Goal: Information Seeking & Learning: Learn about a topic

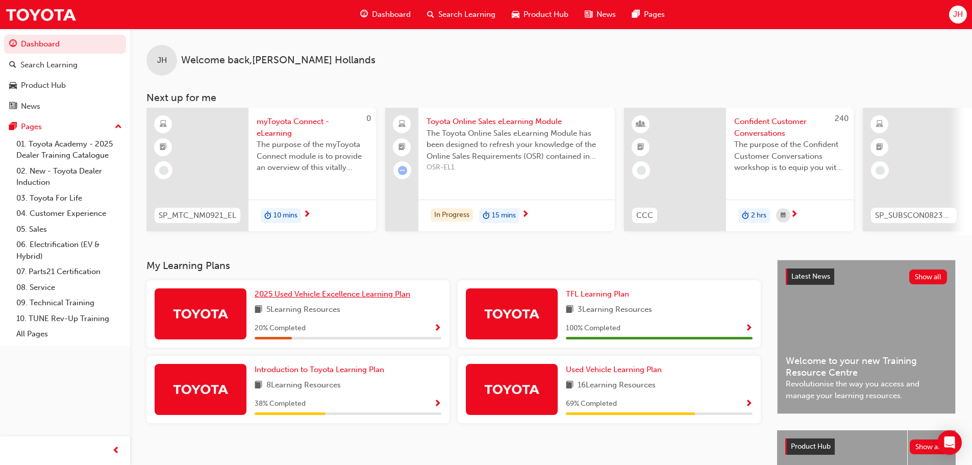
click at [340, 299] on span "2025 Used Vehicle Excellence Learning Plan" at bounding box center [333, 293] width 156 height 9
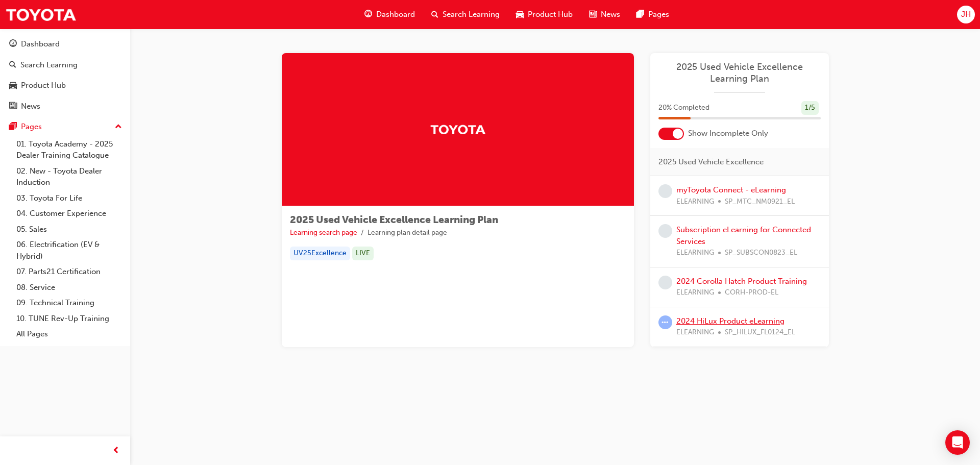
click at [701, 319] on link "2024 HiLux Product eLearning" at bounding box center [730, 320] width 108 height 9
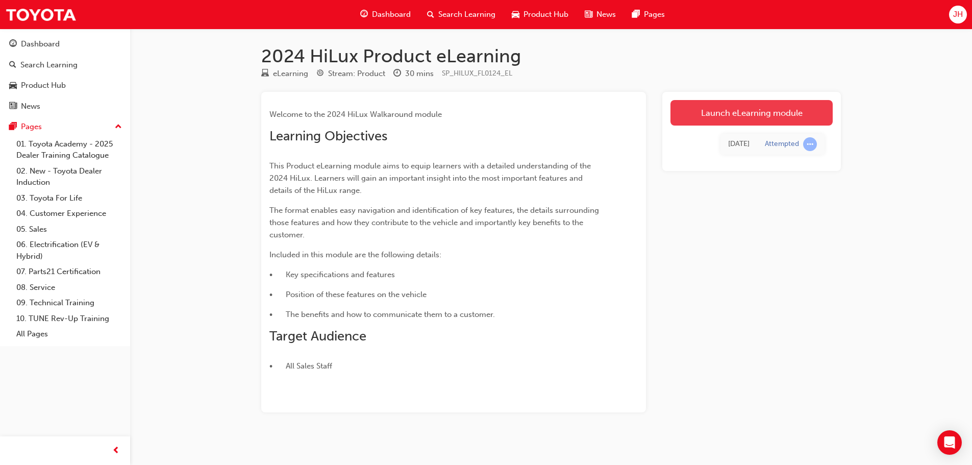
click at [803, 108] on link "Launch eLearning module" at bounding box center [752, 113] width 162 height 26
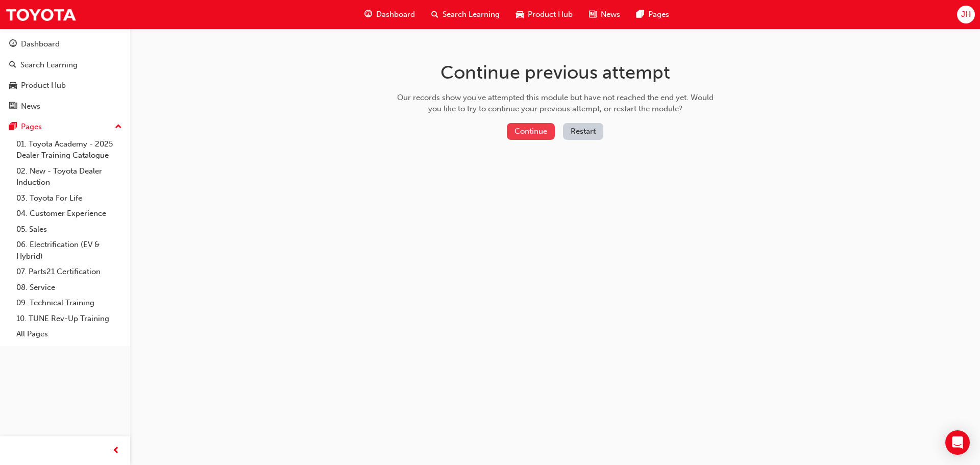
click at [538, 126] on button "Continue" at bounding box center [531, 131] width 48 height 17
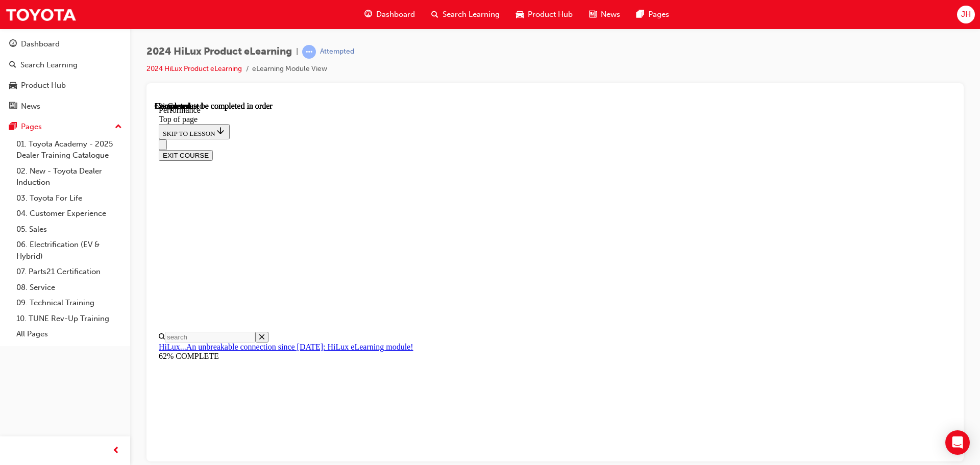
scroll to position [565, 0]
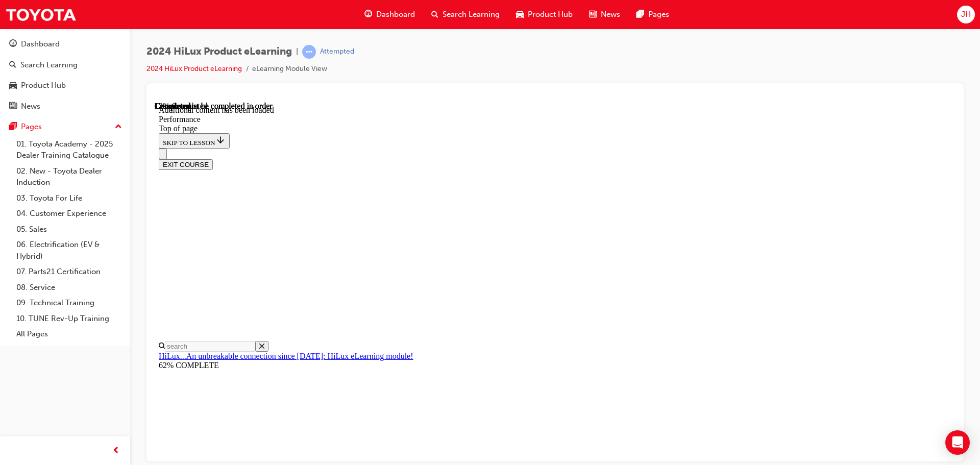
scroll to position [211, 0]
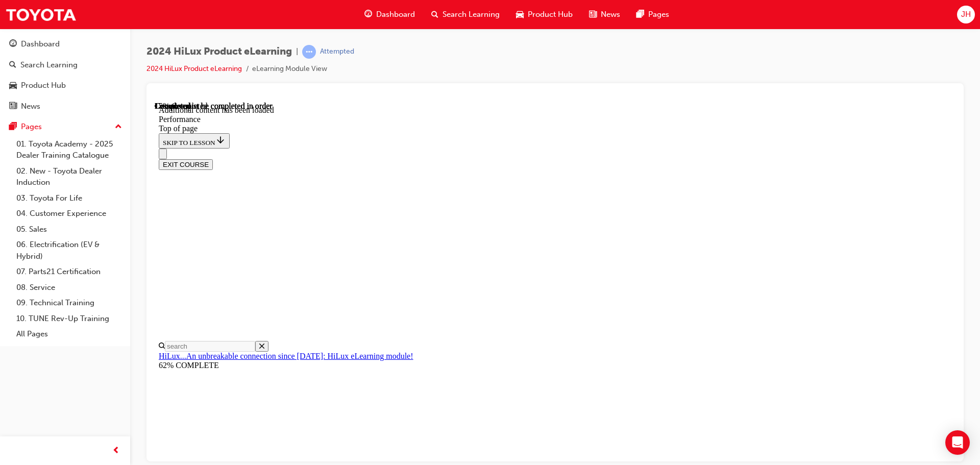
scroll to position [930, 0]
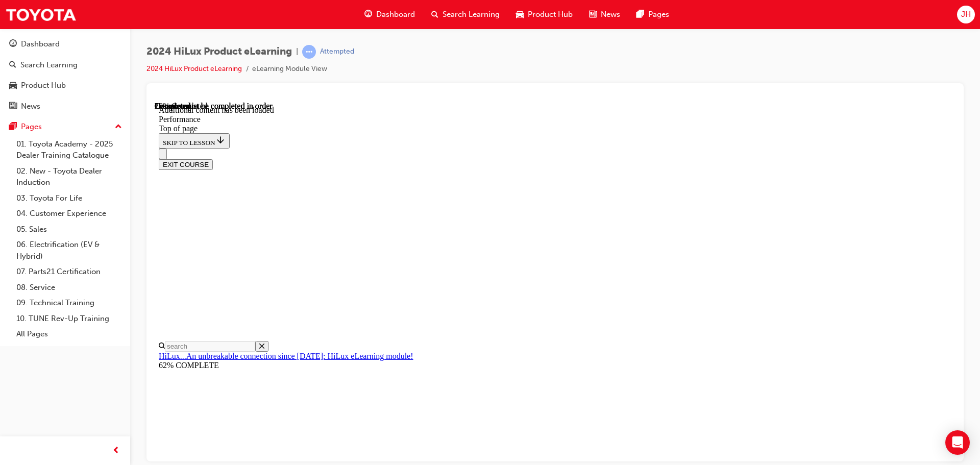
scroll to position [1767, 0]
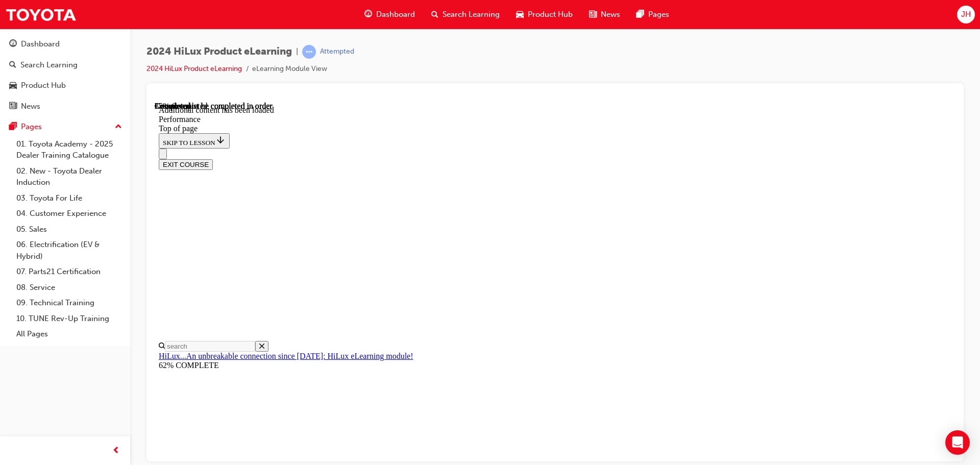
scroll to position [1988, 0]
click at [814, 148] on div "EXIT COURSE" at bounding box center [551, 158] width 785 height 21
click at [802, 148] on div "EXIT COURSE" at bounding box center [551, 158] width 785 height 21
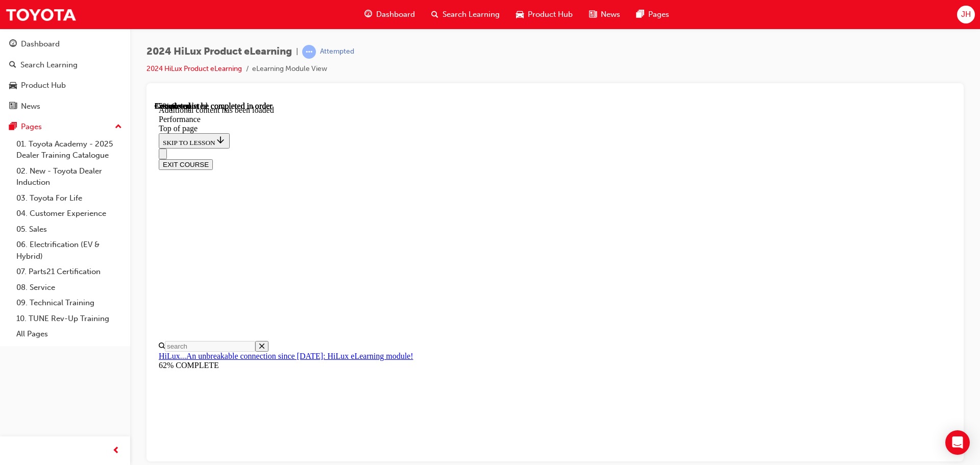
click at [800, 148] on div "EXIT COURSE" at bounding box center [551, 158] width 785 height 21
click at [751, 148] on div "EXIT COURSE" at bounding box center [551, 158] width 785 height 21
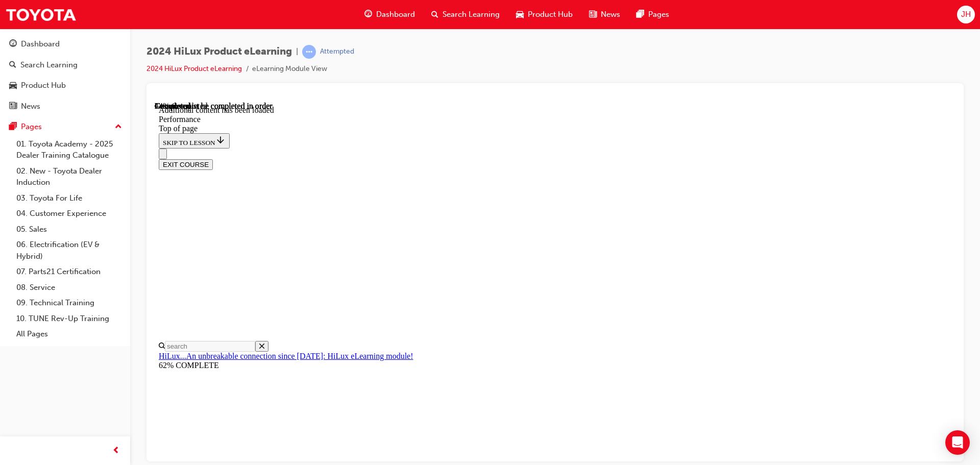
scroll to position [2970, 0]
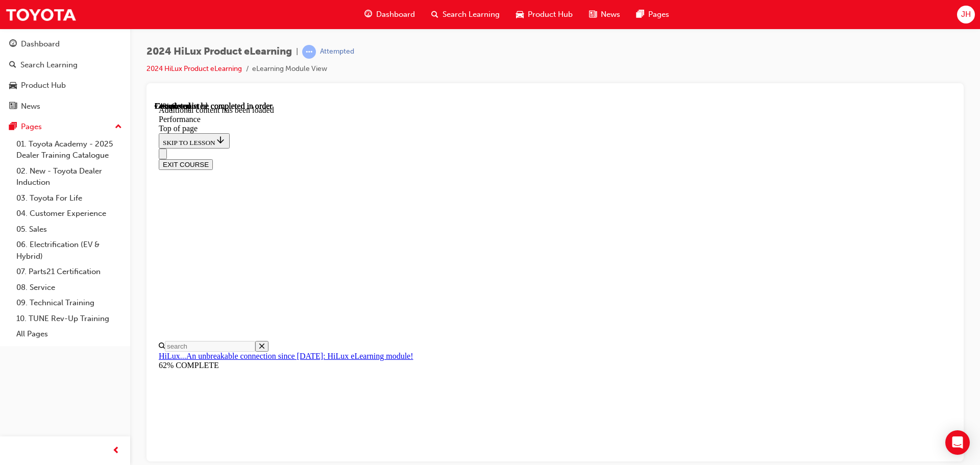
drag, startPoint x: 611, startPoint y: 393, endPoint x: 604, endPoint y: 383, distance: 12.9
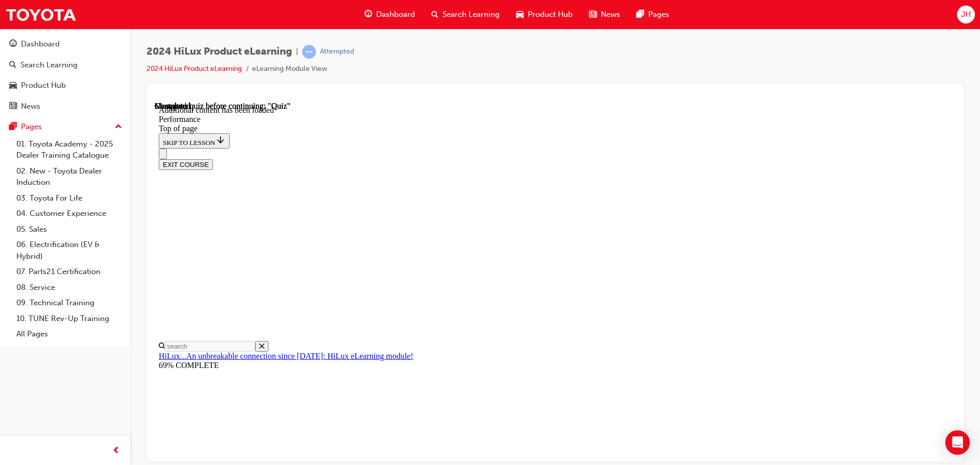
drag, startPoint x: 459, startPoint y: 346, endPoint x: 467, endPoint y: 346, distance: 8.2
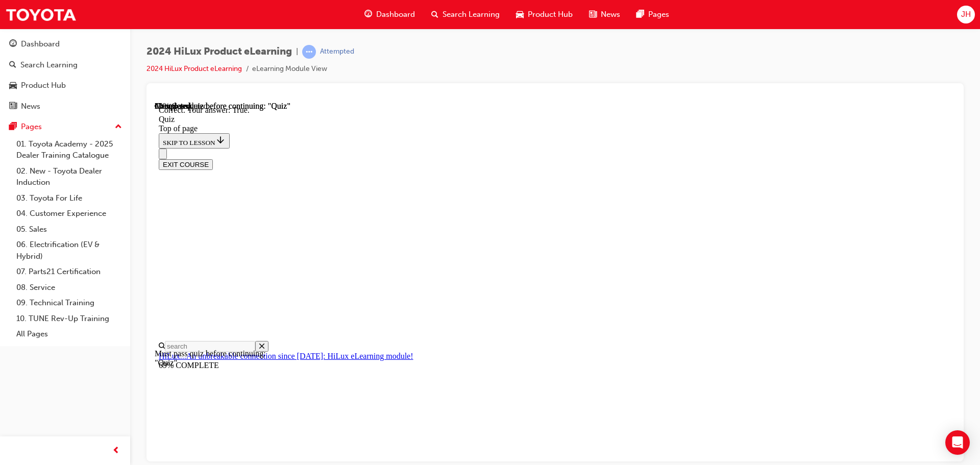
scroll to position [122, 0]
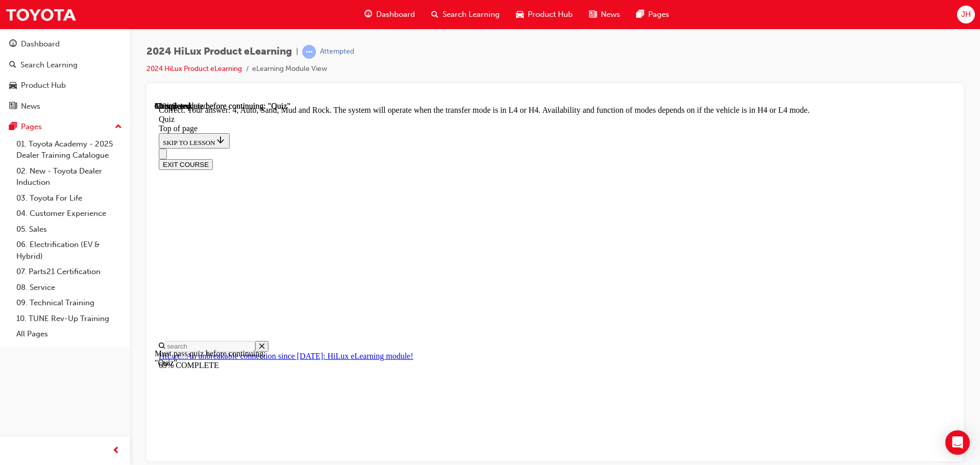
scroll to position [280, 0]
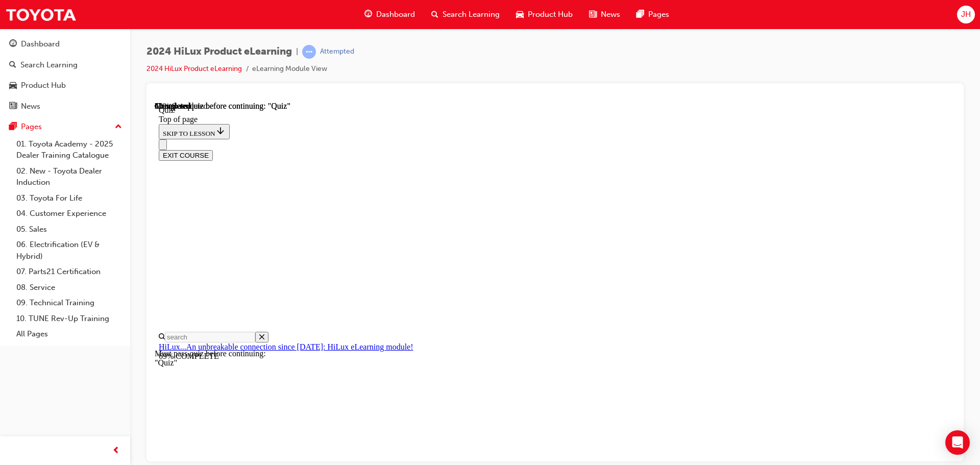
scroll to position [102, 0]
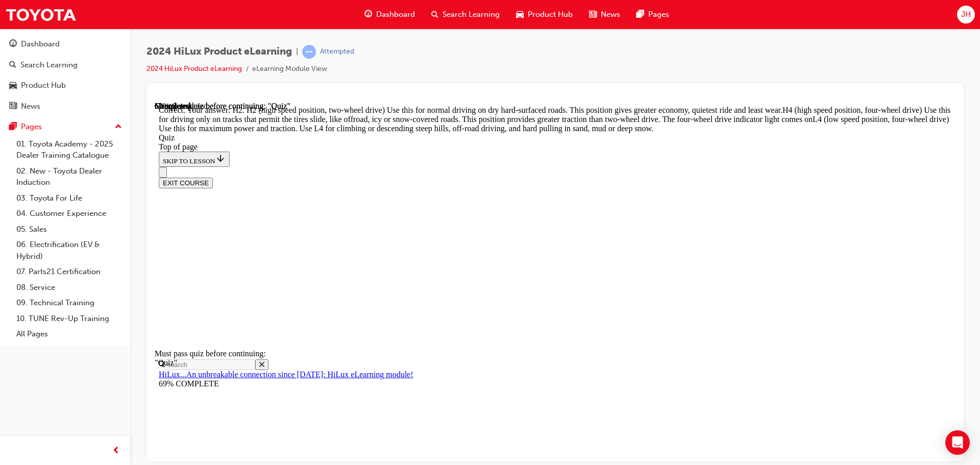
scroll to position [365, 0]
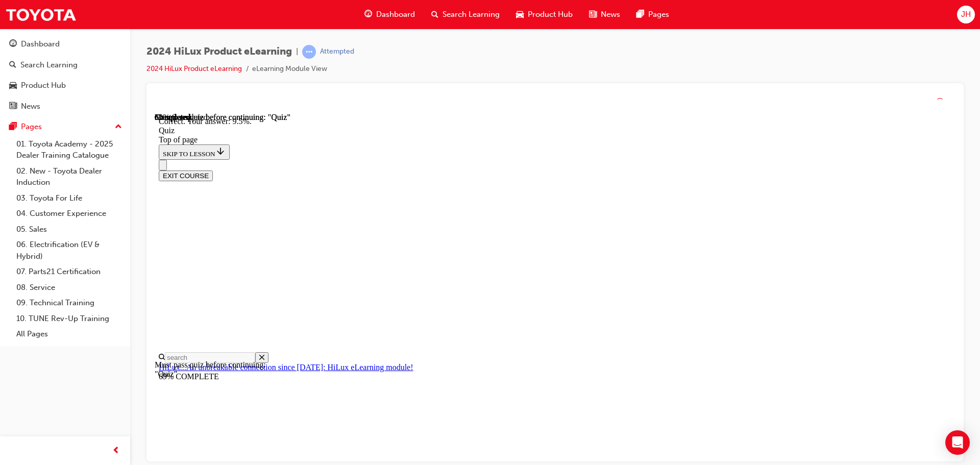
scroll to position [240, 0]
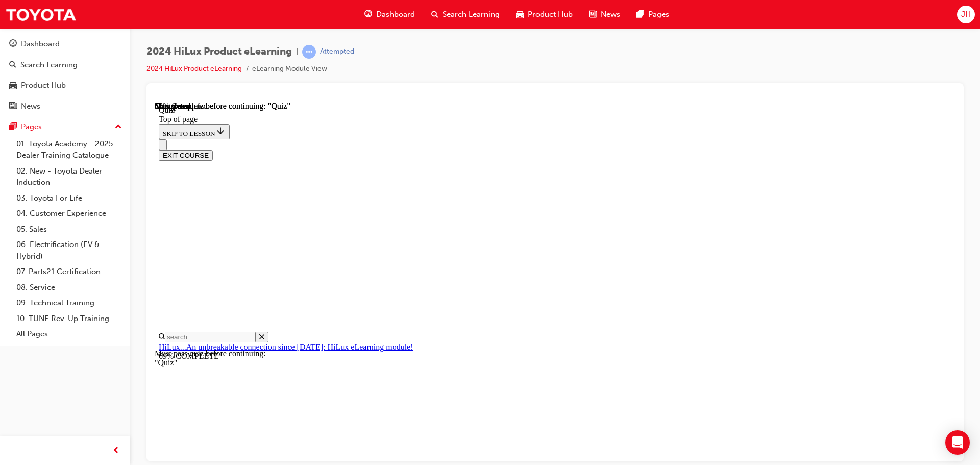
scroll to position [201, 0]
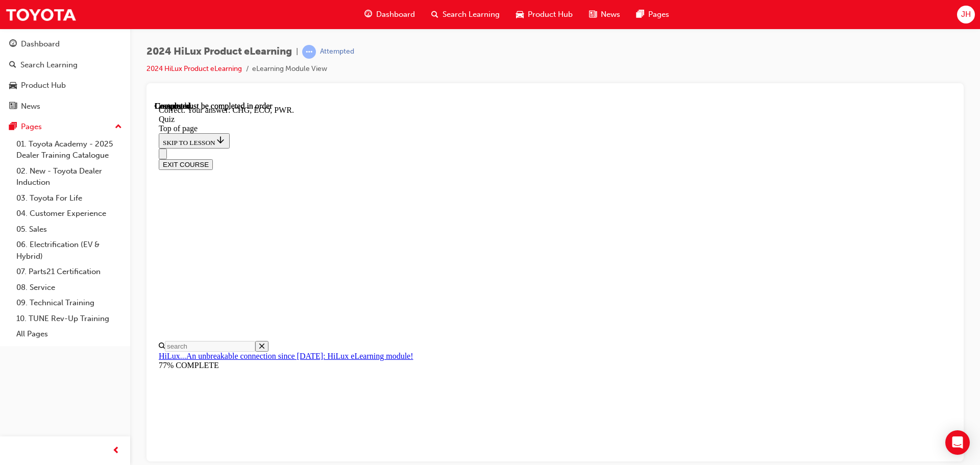
scroll to position [335, 0]
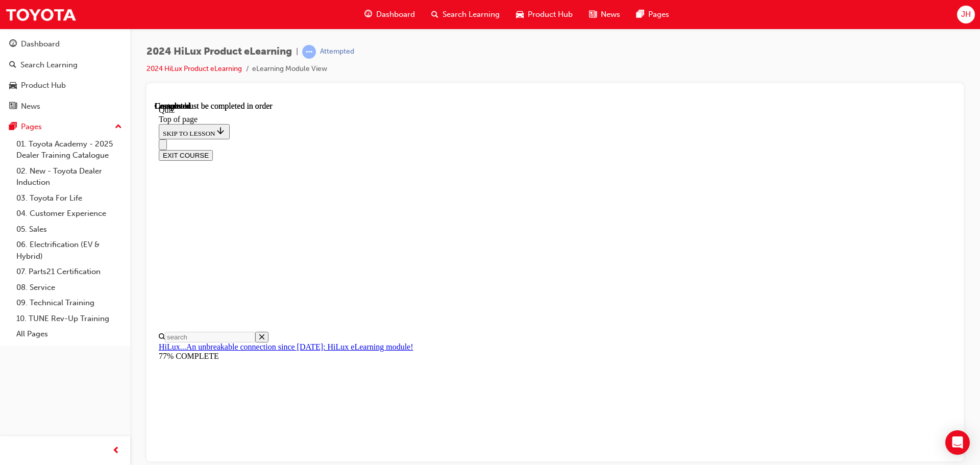
scroll to position [192, 0]
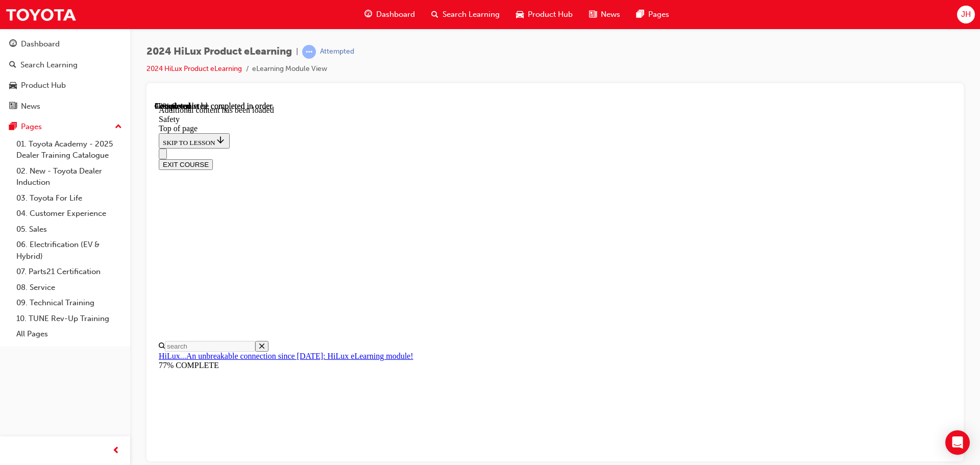
scroll to position [543, 0]
drag, startPoint x: 559, startPoint y: 224, endPoint x: 599, endPoint y: 245, distance: 45.9
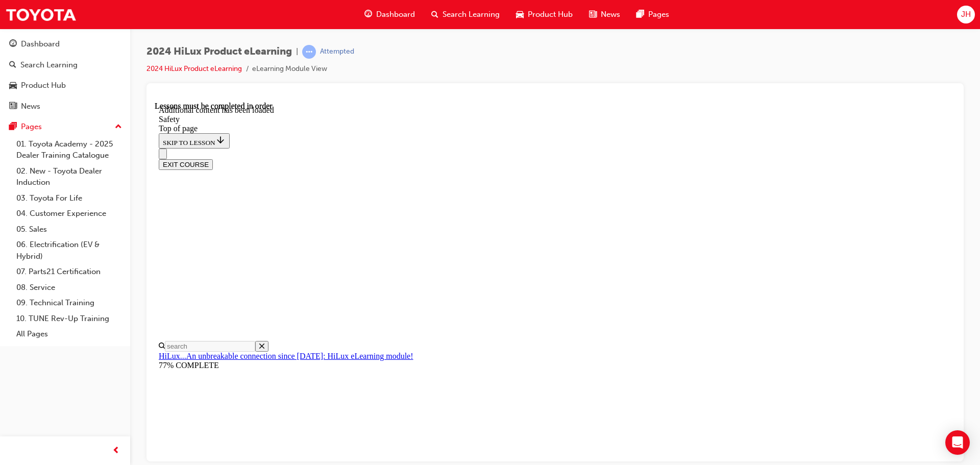
drag, startPoint x: 405, startPoint y: 344, endPoint x: 490, endPoint y: 342, distance: 85.2
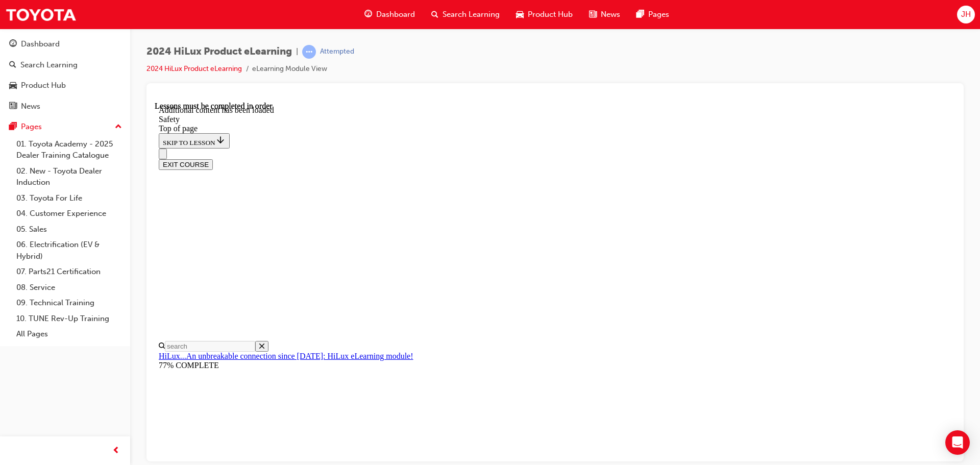
drag, startPoint x: 1112, startPoint y: 427, endPoint x: 939, endPoint y: 332, distance: 197.6
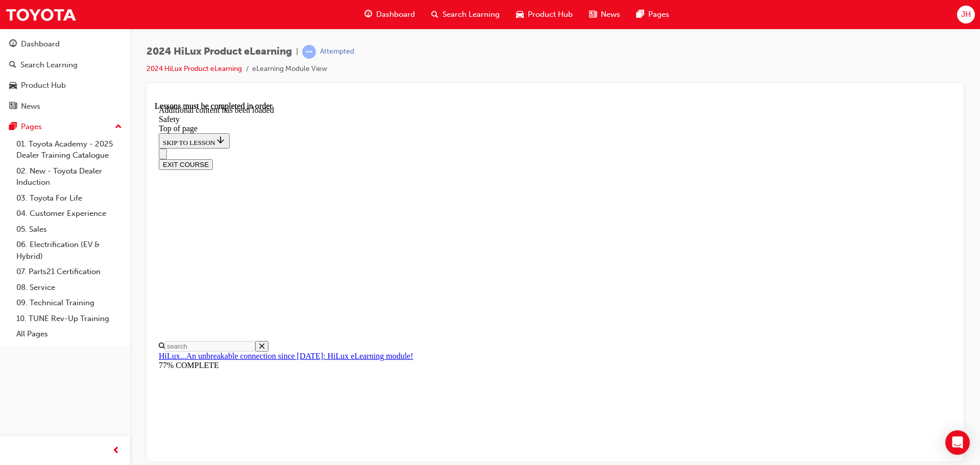
drag, startPoint x: 655, startPoint y: 306, endPoint x: 706, endPoint y: 307, distance: 51.6
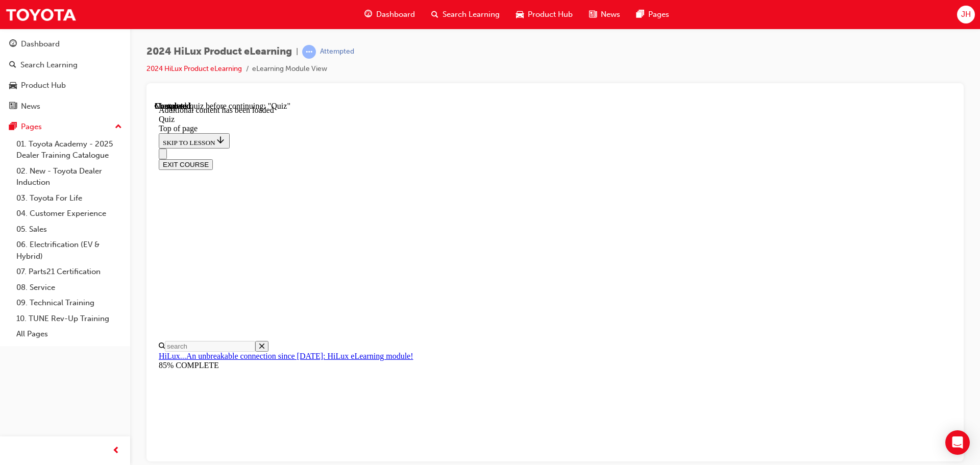
drag, startPoint x: 451, startPoint y: 342, endPoint x: 461, endPoint y: 345, distance: 10.5
drag, startPoint x: 411, startPoint y: 355, endPoint x: 416, endPoint y: 348, distance: 9.1
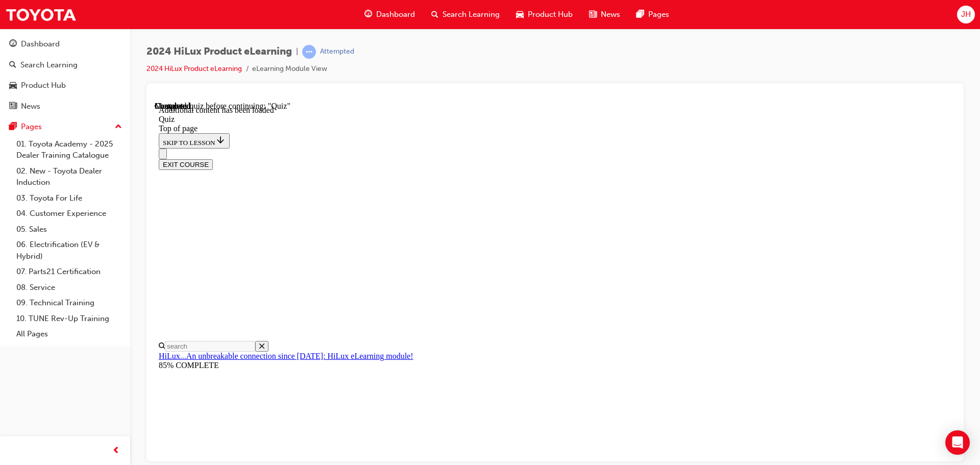
drag, startPoint x: 404, startPoint y: 332, endPoint x: 677, endPoint y: 328, distance: 273.6
drag, startPoint x: 562, startPoint y: 270, endPoint x: 535, endPoint y: 205, distance: 71.2
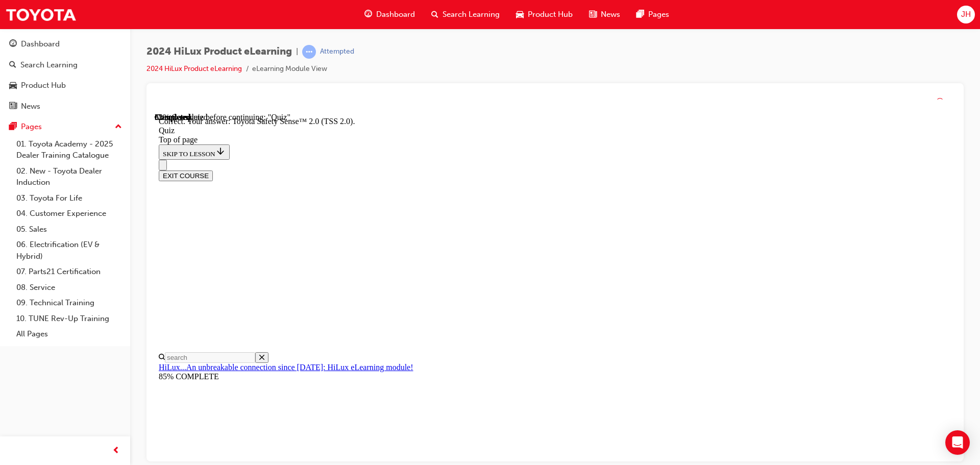
scroll to position [166, 0]
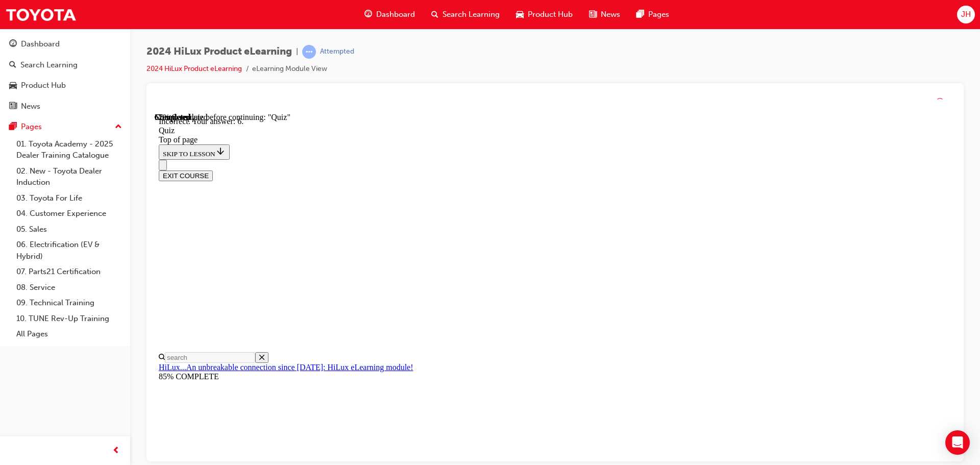
scroll to position [165, 0]
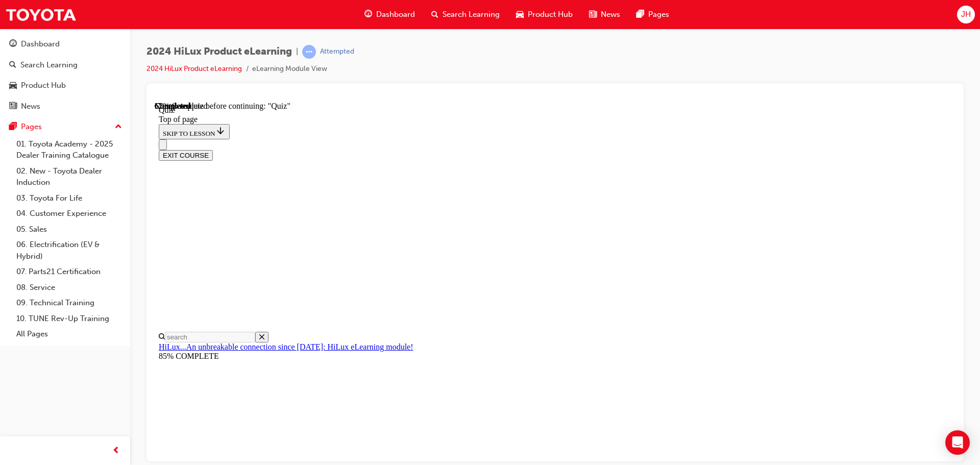
scroll to position [92, 0]
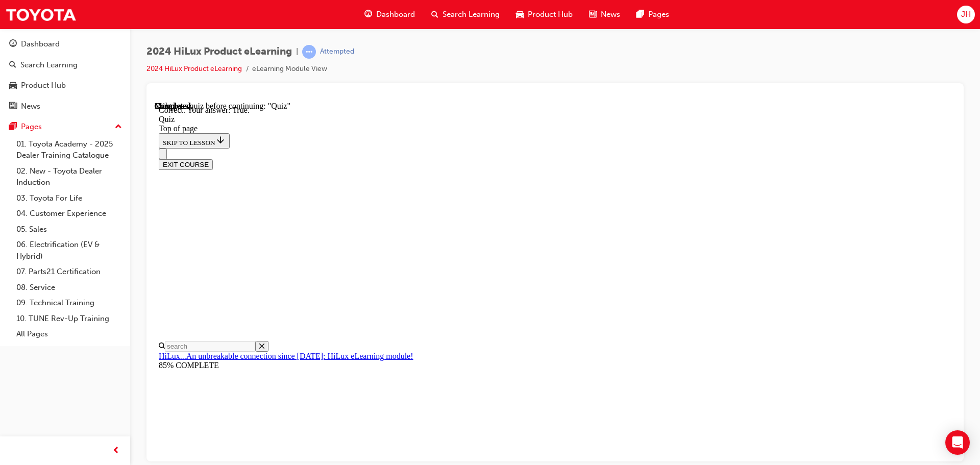
scroll to position [124, 0]
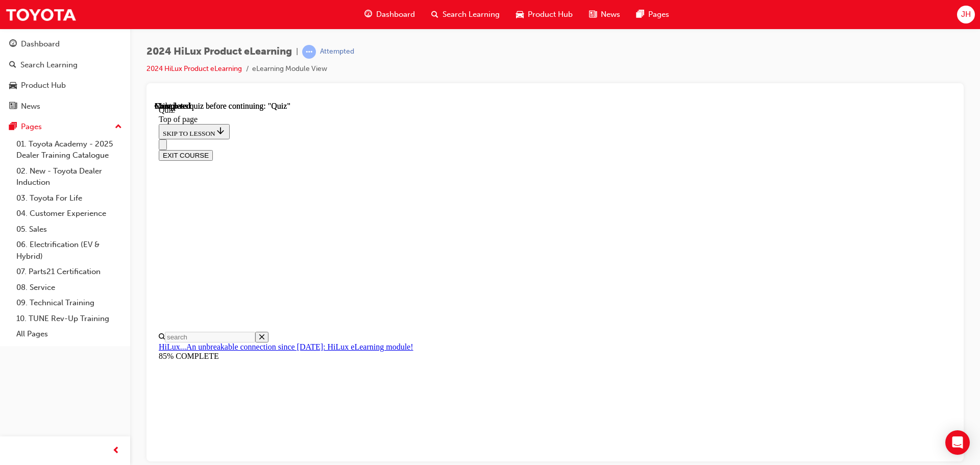
scroll to position [192, 0]
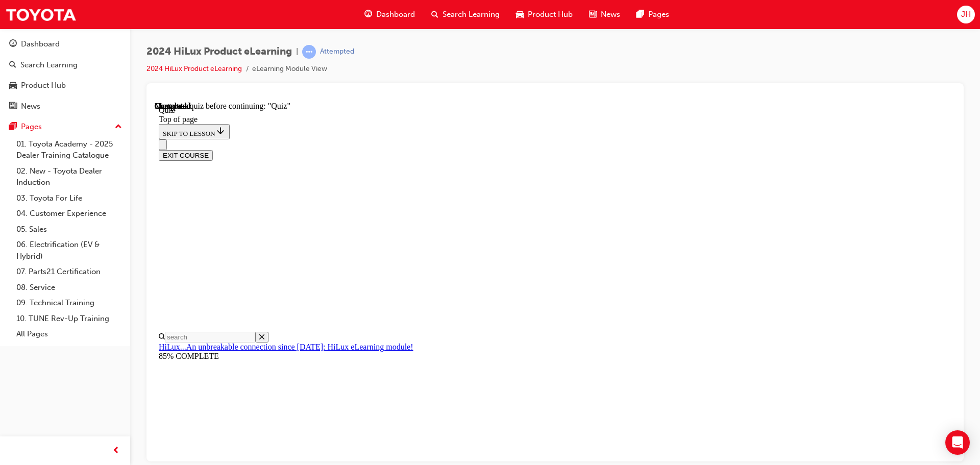
scroll to position [41, 0]
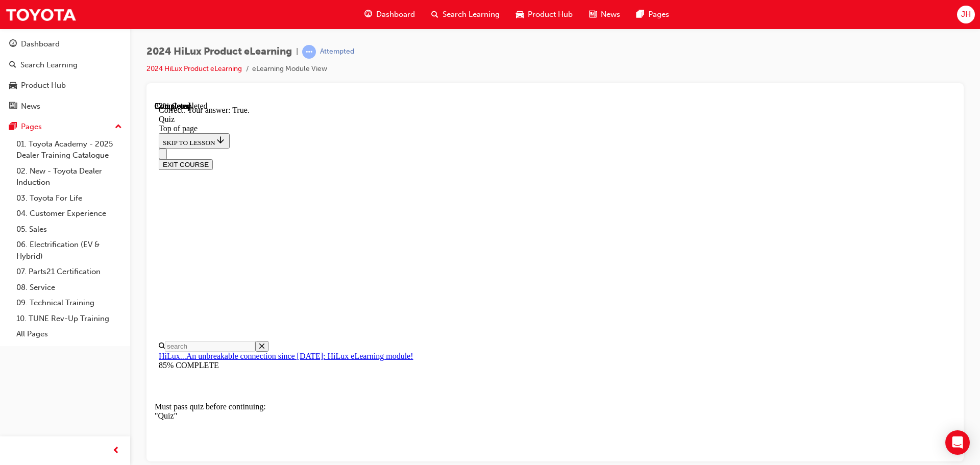
scroll to position [124, 0]
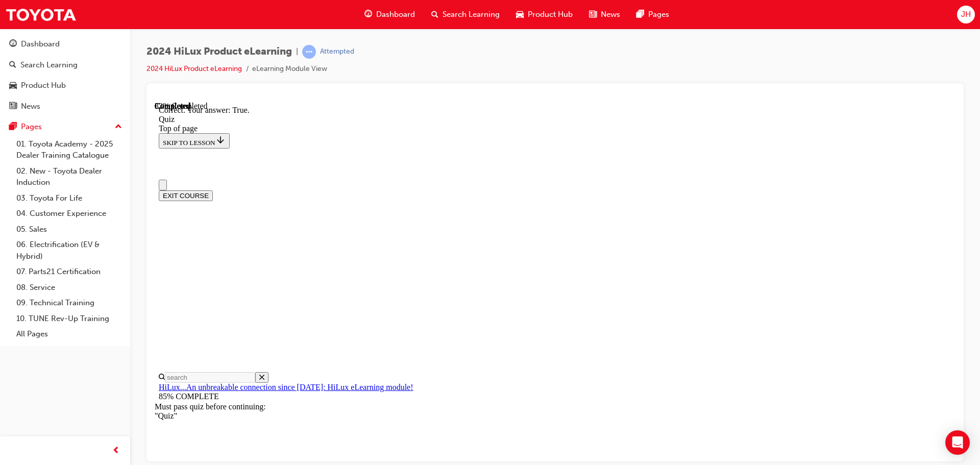
scroll to position [0, 0]
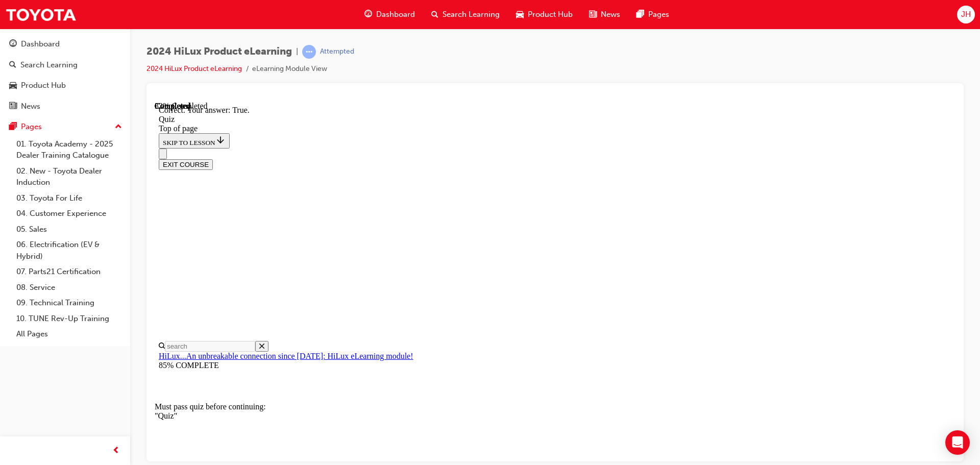
scroll to position [51, 0]
drag, startPoint x: 524, startPoint y: 336, endPoint x: 536, endPoint y: 315, distance: 23.5
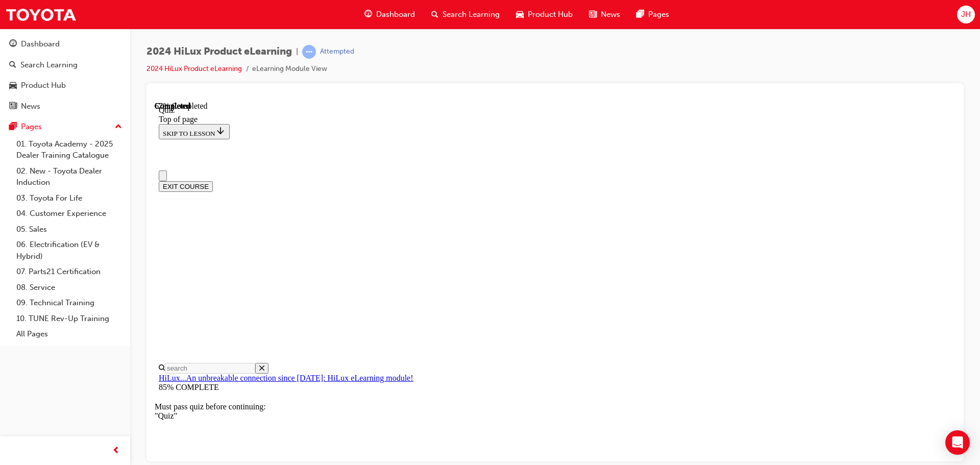
scroll to position [0, 0]
drag, startPoint x: 577, startPoint y: 389, endPoint x: 585, endPoint y: 393, distance: 9.6
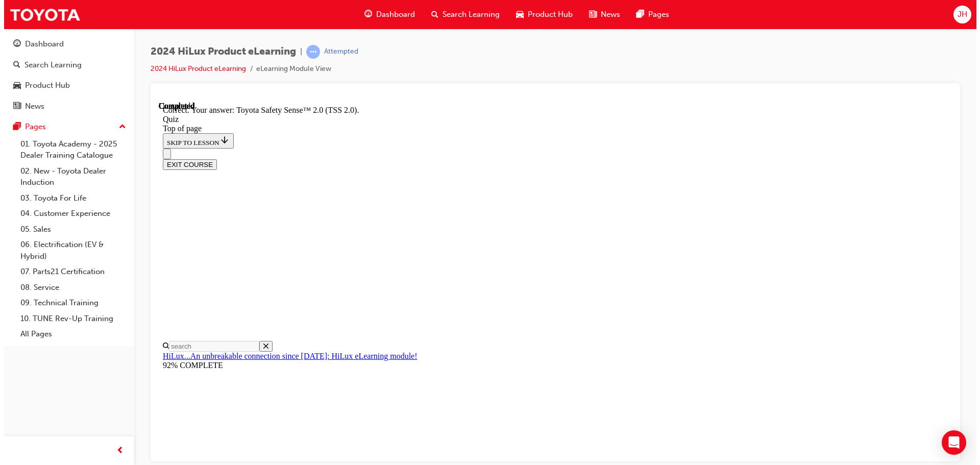
scroll to position [166, 0]
drag, startPoint x: 633, startPoint y: 416, endPoint x: 639, endPoint y: 419, distance: 6.2
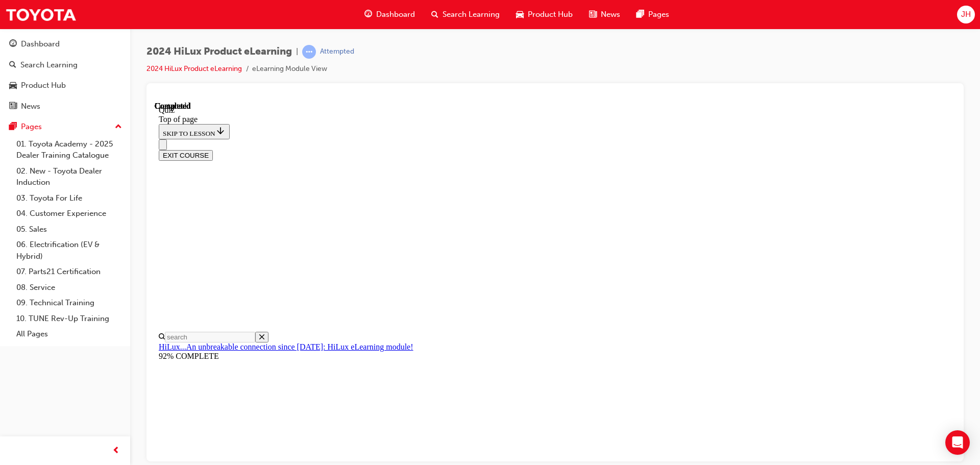
scroll to position [192, 0]
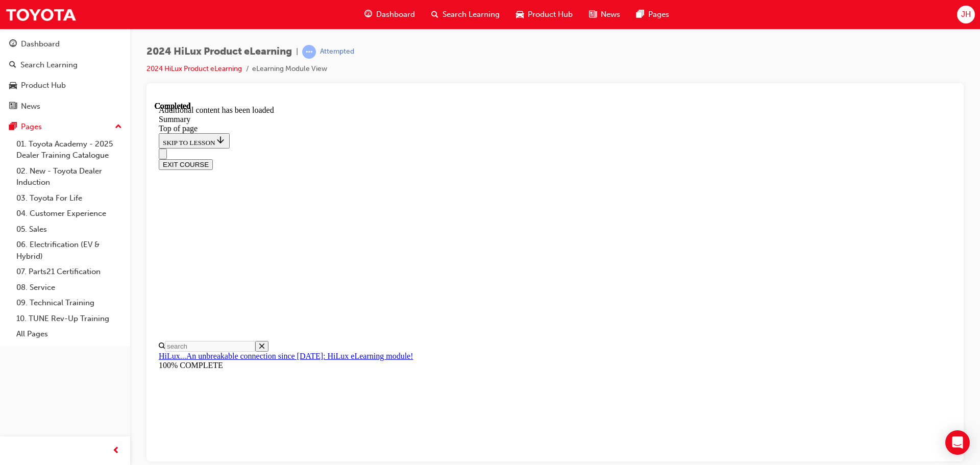
scroll to position [967, 0]
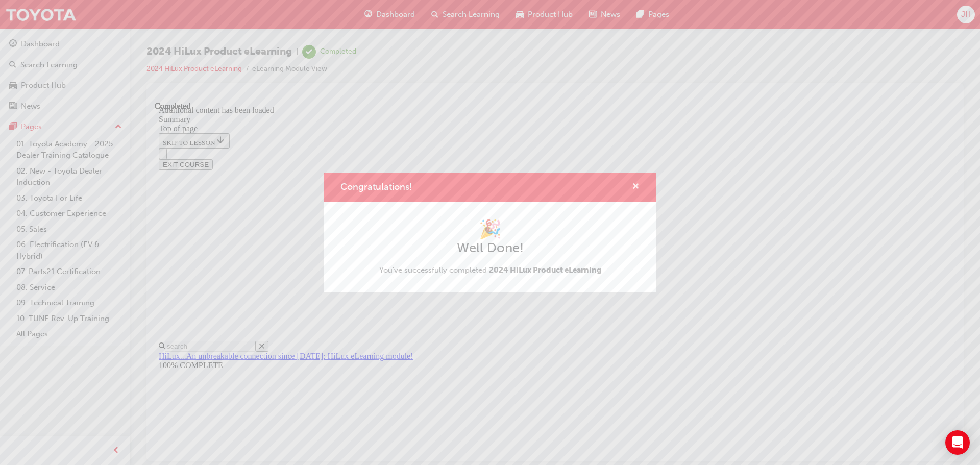
click at [635, 185] on span "cross-icon" at bounding box center [636, 187] width 8 height 9
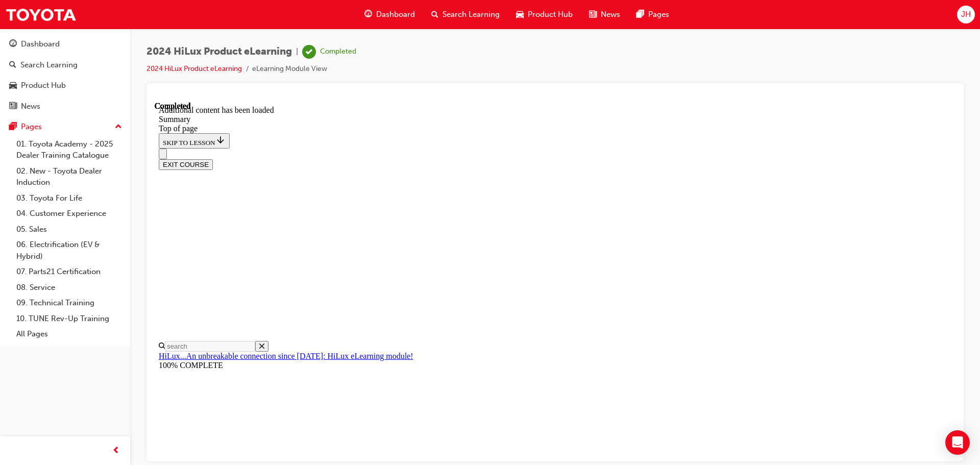
click at [392, 10] on span "Dashboard" at bounding box center [395, 15] width 39 height 12
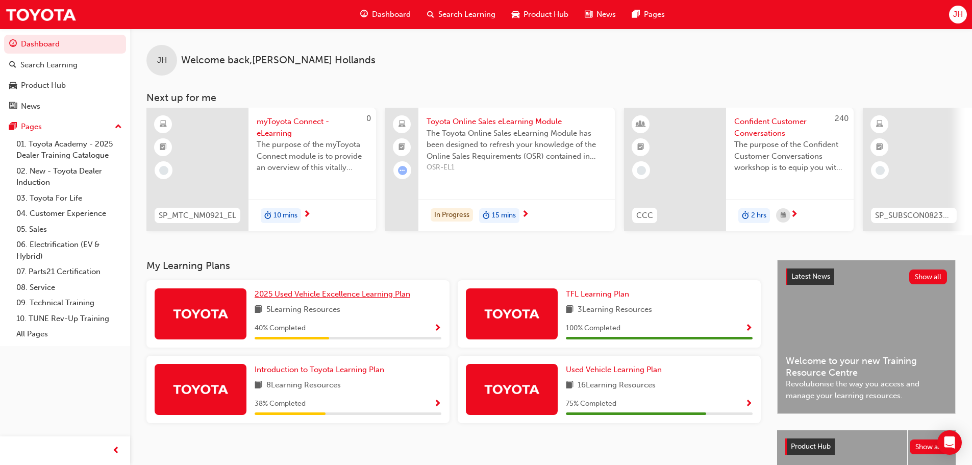
click at [384, 299] on span "2025 Used Vehicle Excellence Learning Plan" at bounding box center [333, 293] width 156 height 9
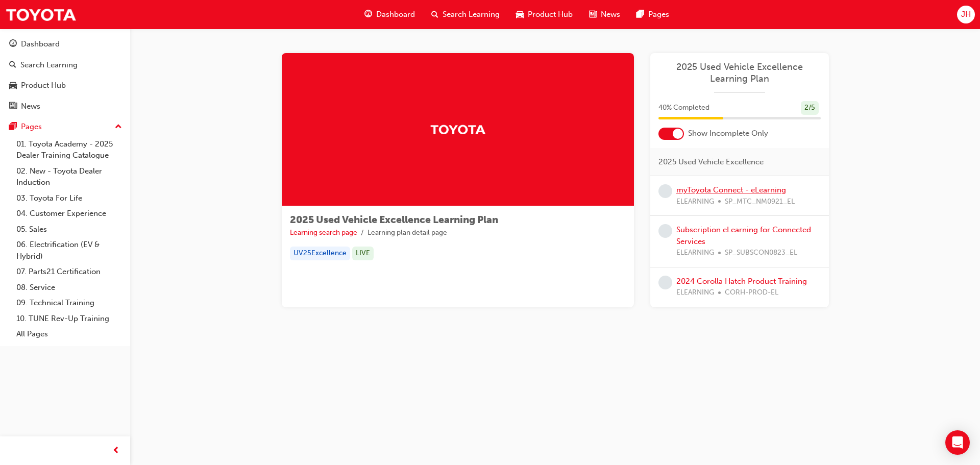
click at [708, 192] on link "myToyota Connect - eLearning" at bounding box center [731, 189] width 110 height 9
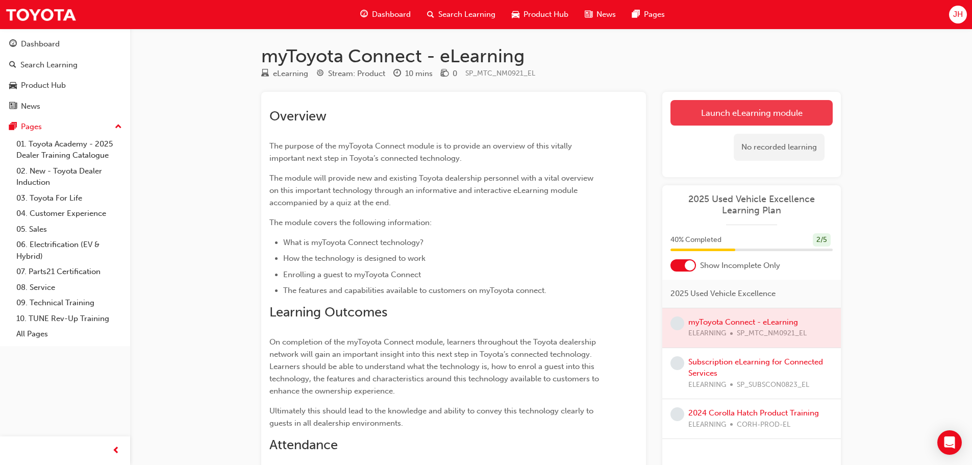
click at [832, 112] on link "Launch eLearning module" at bounding box center [752, 113] width 162 height 26
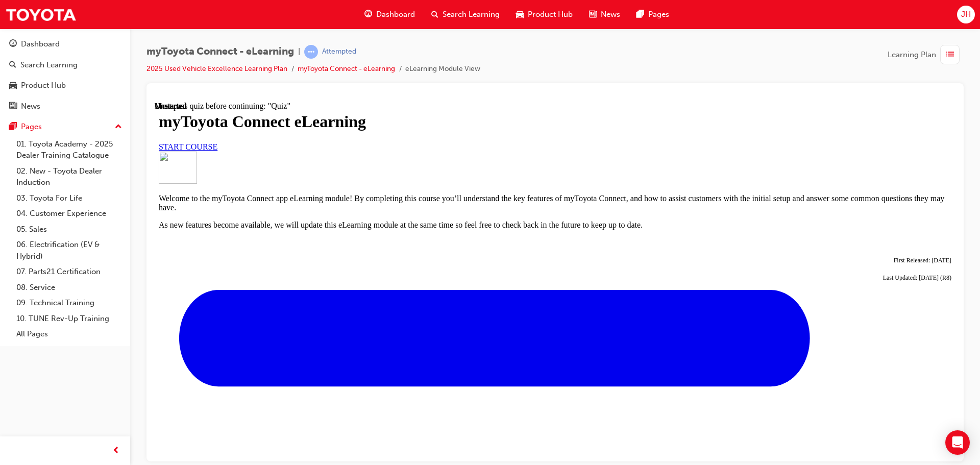
scroll to position [359, 0]
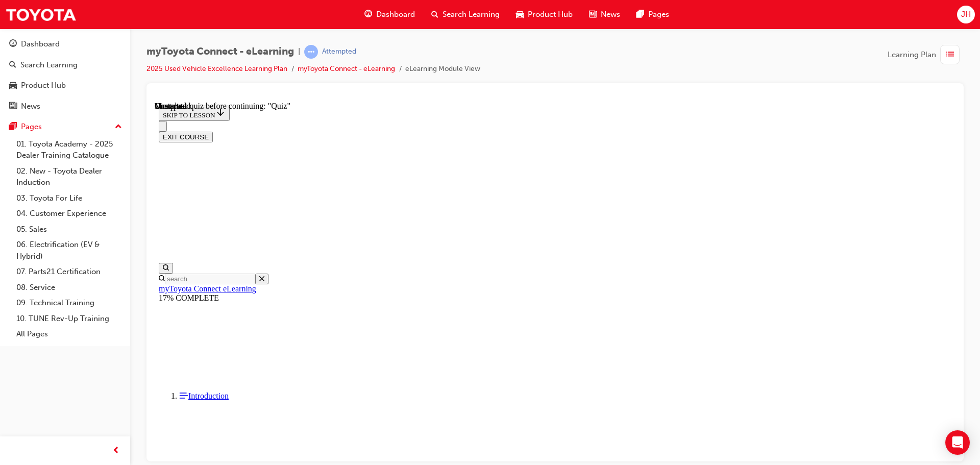
scroll to position [894, 0]
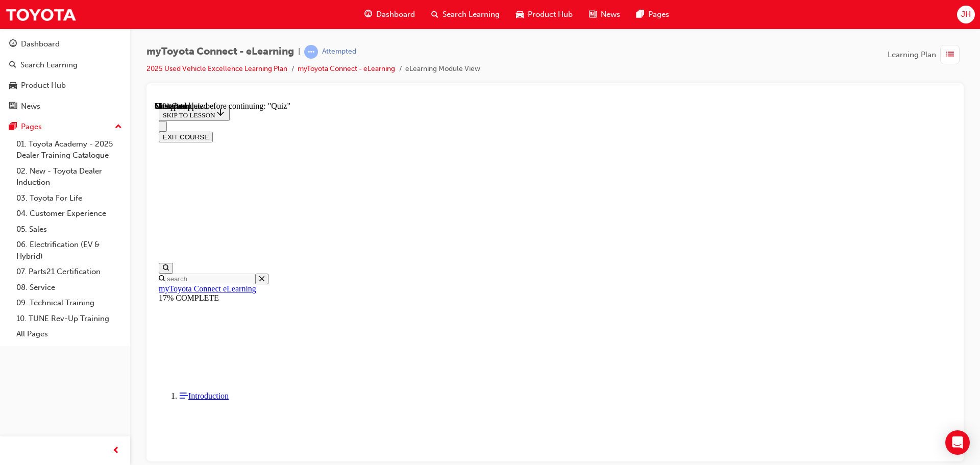
drag, startPoint x: 909, startPoint y: 228, endPoint x: 905, endPoint y: 233, distance: 7.3
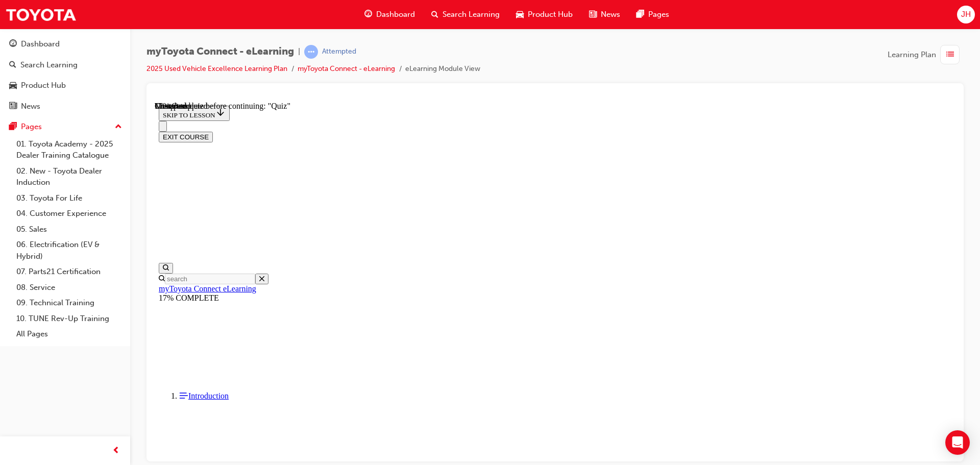
scroll to position [1818, 0]
drag, startPoint x: 356, startPoint y: 355, endPoint x: 355, endPoint y: 344, distance: 10.8
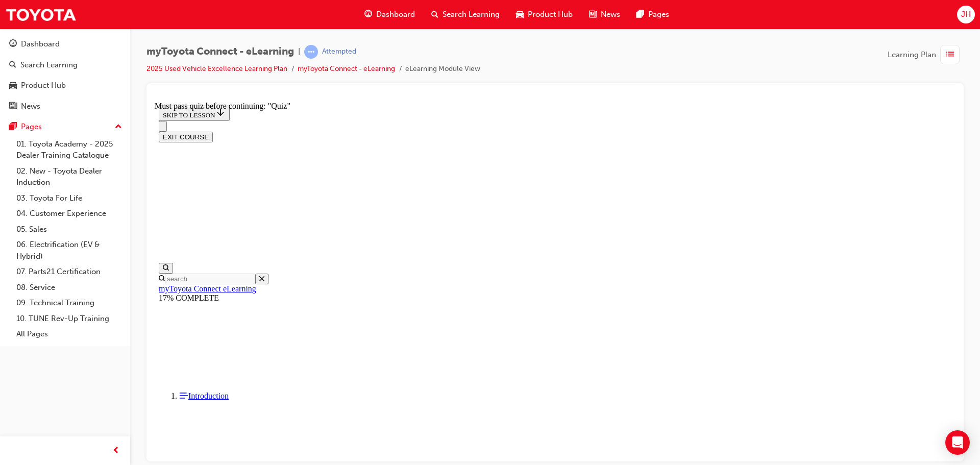
drag, startPoint x: 399, startPoint y: 299, endPoint x: 396, endPoint y: 293, distance: 6.0
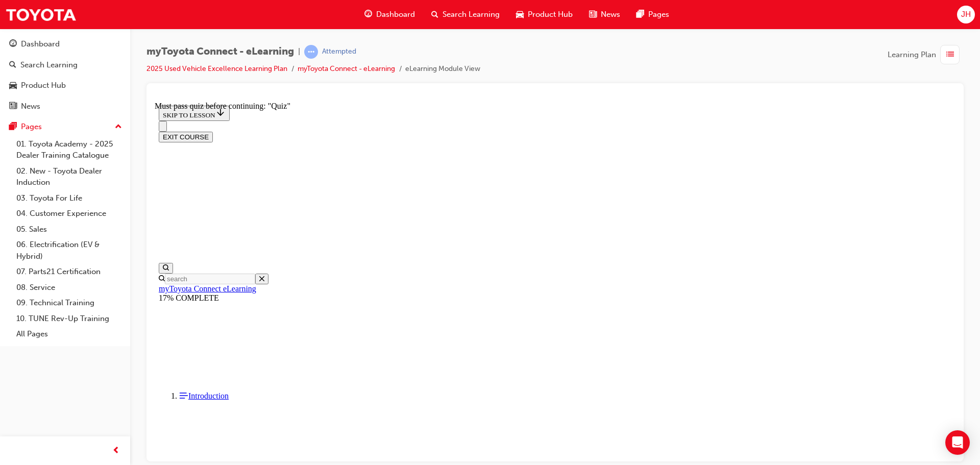
drag, startPoint x: 483, startPoint y: 250, endPoint x: 480, endPoint y: 255, distance: 6.0
drag, startPoint x: 341, startPoint y: 413, endPoint x: 341, endPoint y: 420, distance: 6.7
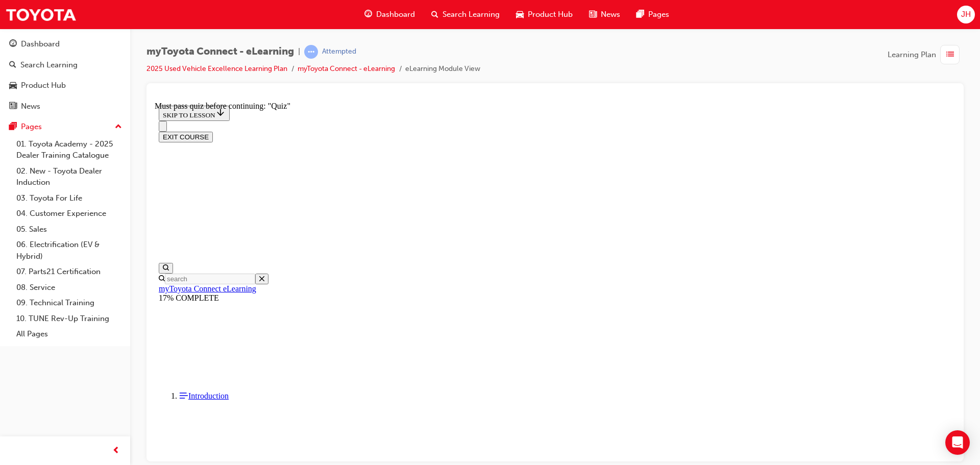
drag, startPoint x: 569, startPoint y: 416, endPoint x: 558, endPoint y: 422, distance: 12.3
drag, startPoint x: 233, startPoint y: 423, endPoint x: 268, endPoint y: 414, distance: 36.3
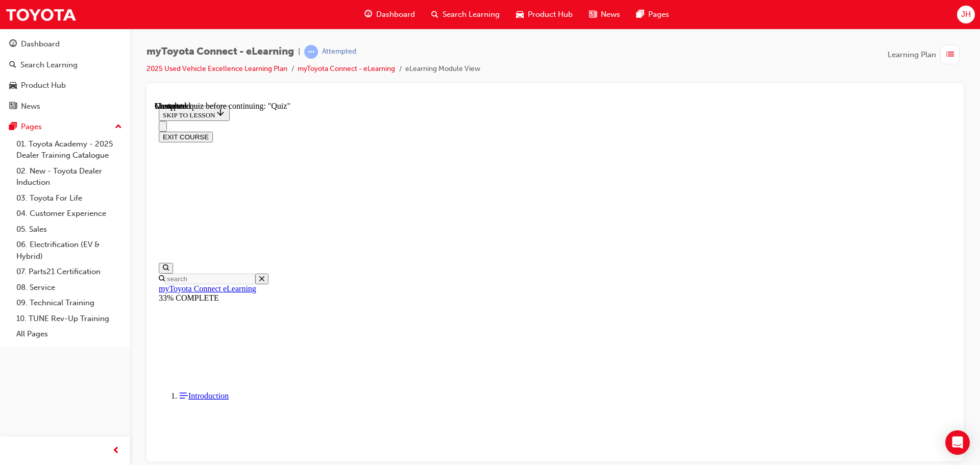
scroll to position [2762, 0]
